Goal: Task Accomplishment & Management: Manage account settings

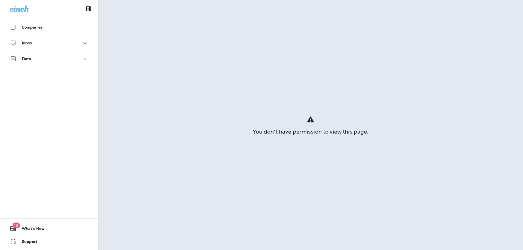
click at [55, 30] on div "Companies" at bounding box center [49, 27] width 78 height 7
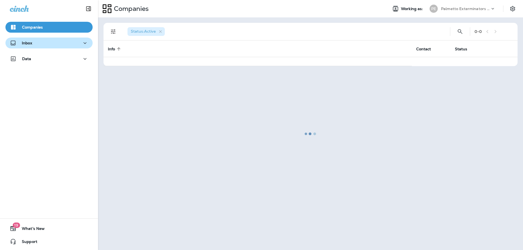
click at [57, 45] on div "Inbox" at bounding box center [49, 43] width 78 height 7
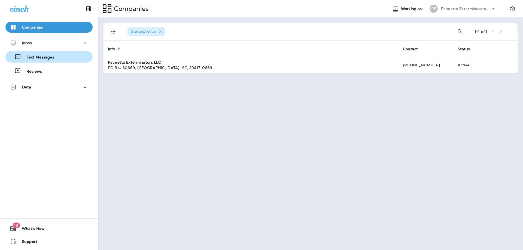
click at [57, 59] on div "Text Messages" at bounding box center [49, 57] width 83 height 8
